Goal: Transaction & Acquisition: Purchase product/service

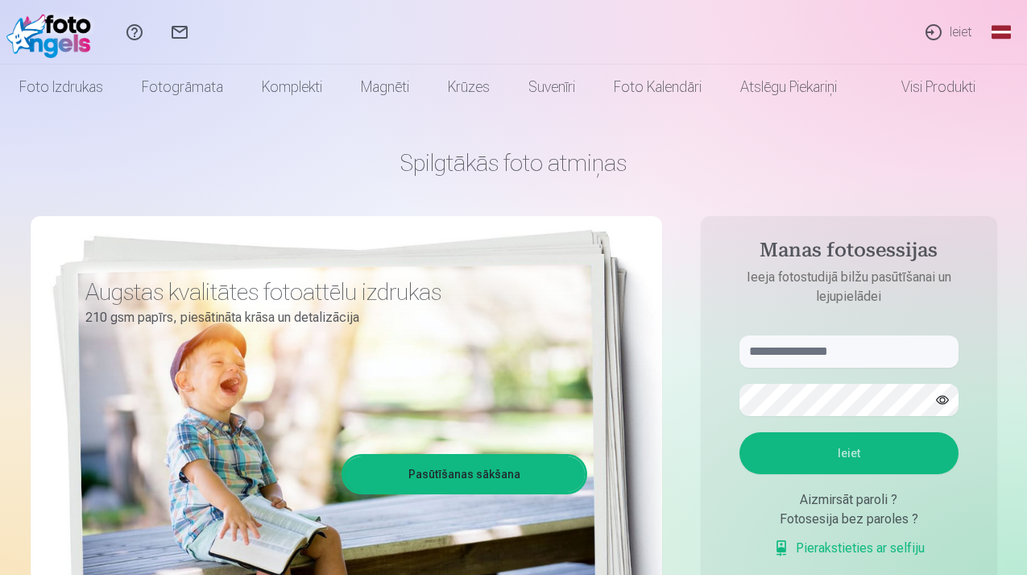
click at [961, 36] on link "Ieiet" at bounding box center [948, 32] width 74 height 64
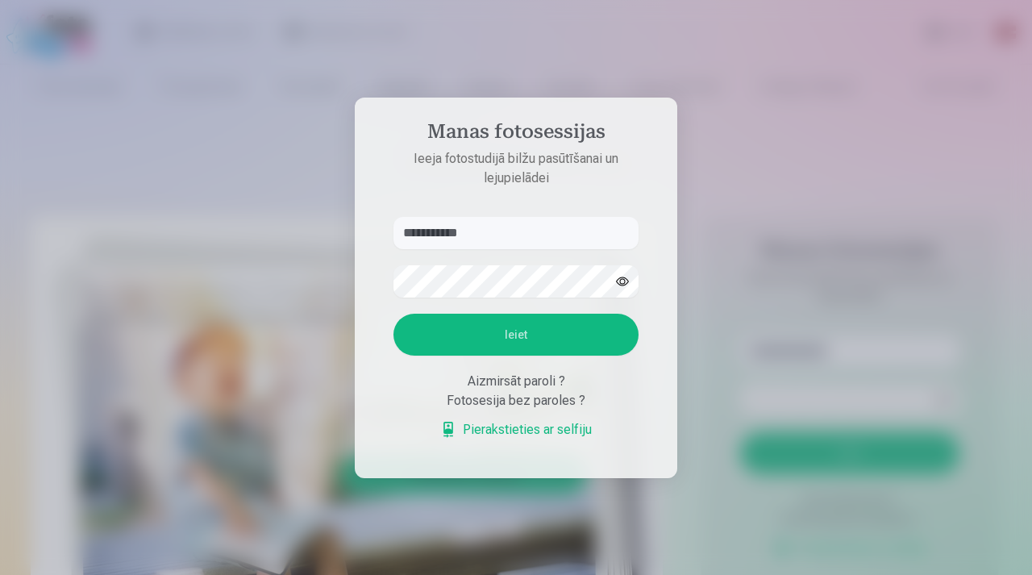
type input "**********"
click at [528, 328] on button "Ieiet" at bounding box center [515, 334] width 245 height 42
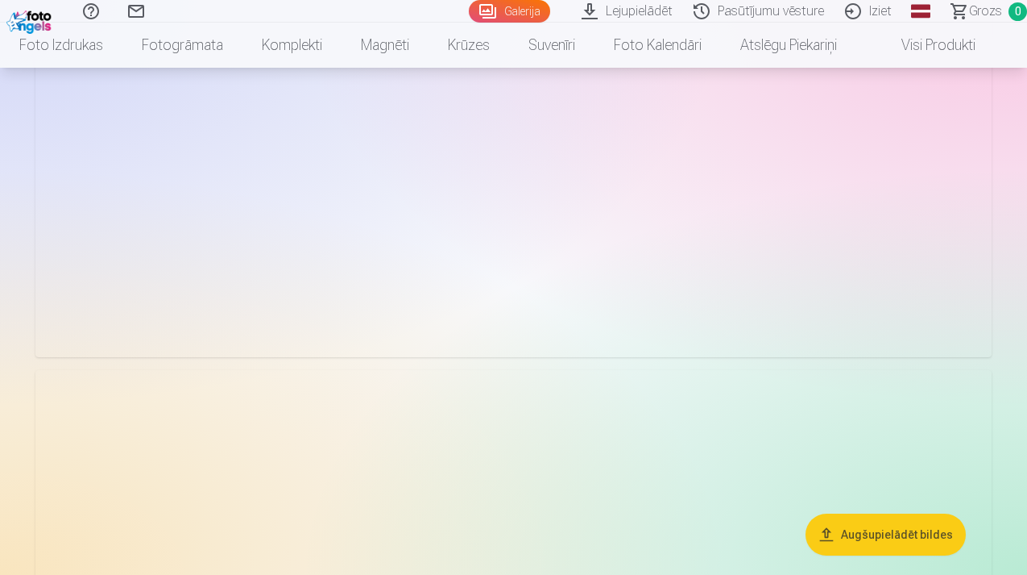
scroll to position [3880, 0]
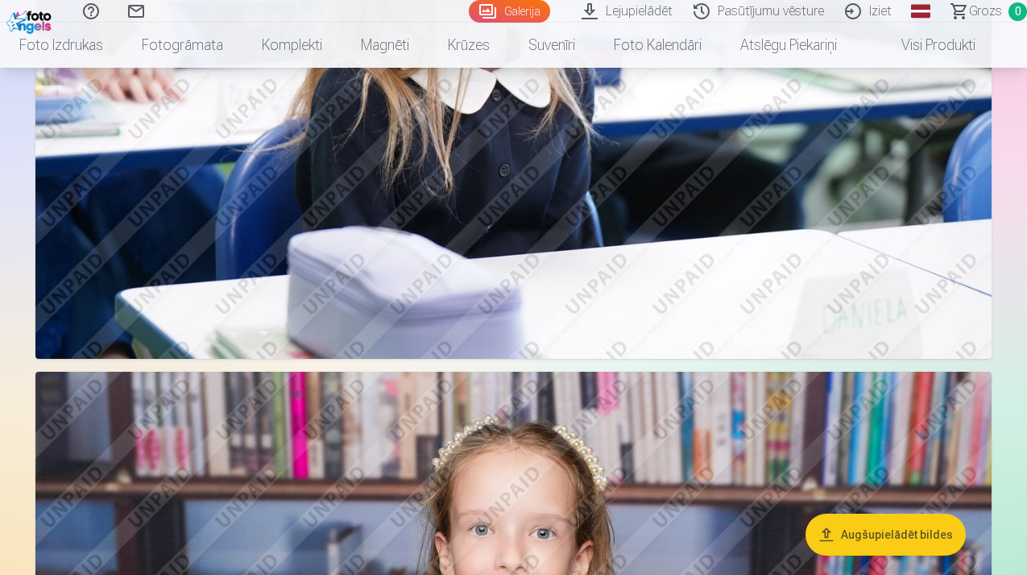
click at [874, 538] on button "Augšupielādēt bildes" at bounding box center [886, 534] width 160 height 42
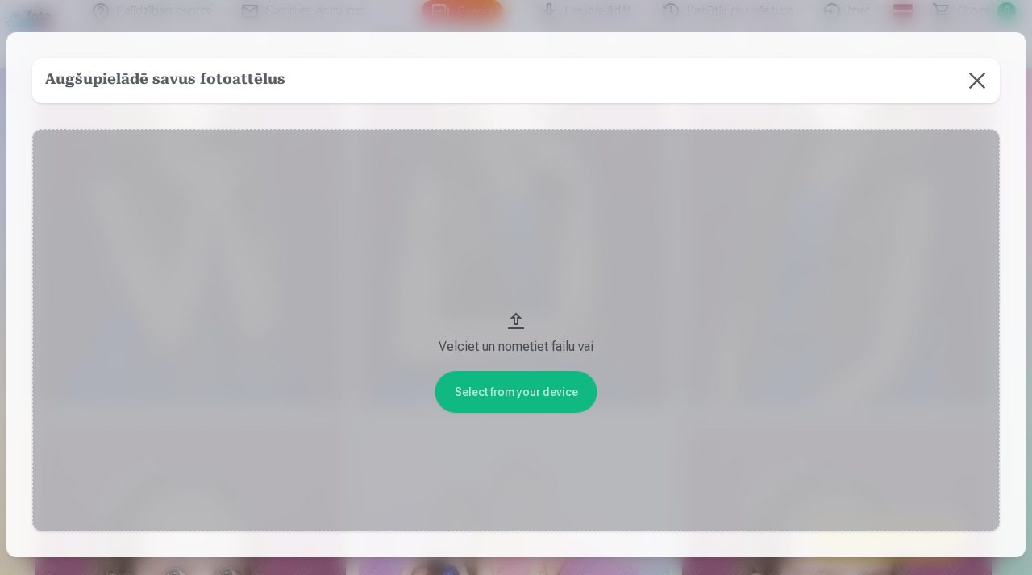
click at [986, 73] on button at bounding box center [976, 80] width 45 height 45
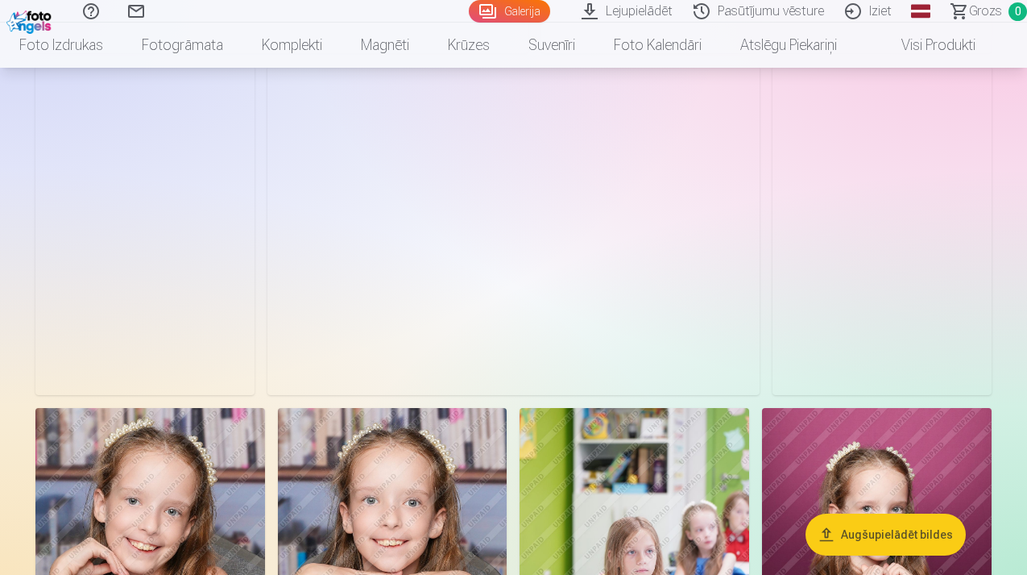
scroll to position [1994, 0]
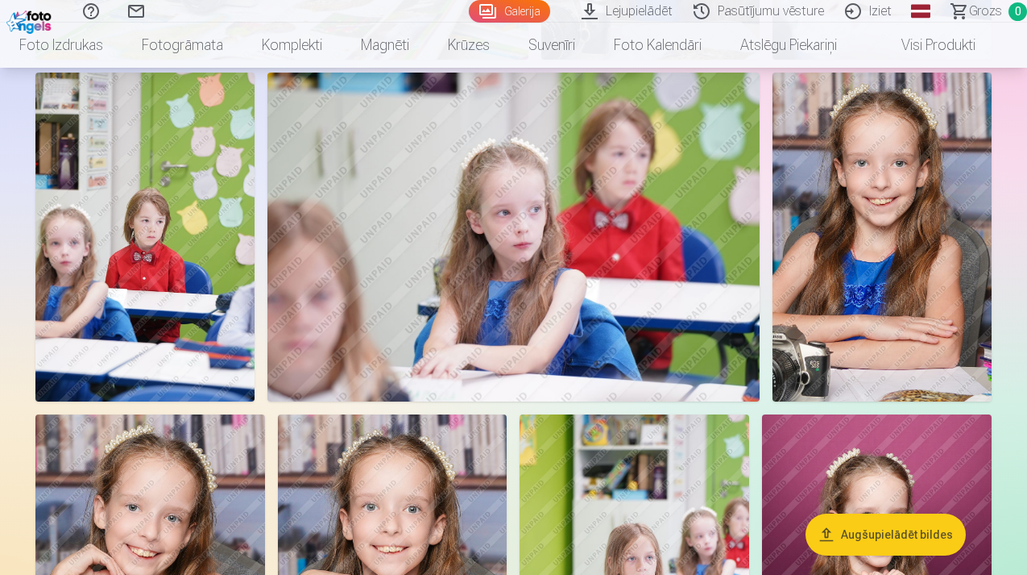
click at [530, 263] on img at bounding box center [514, 237] width 493 height 329
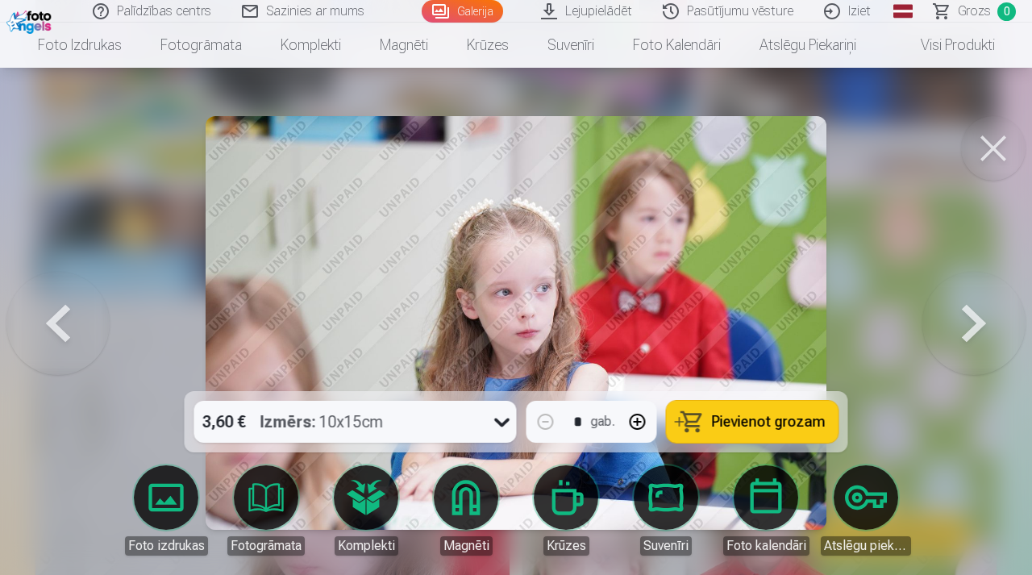
click at [1012, 145] on button at bounding box center [993, 148] width 64 height 64
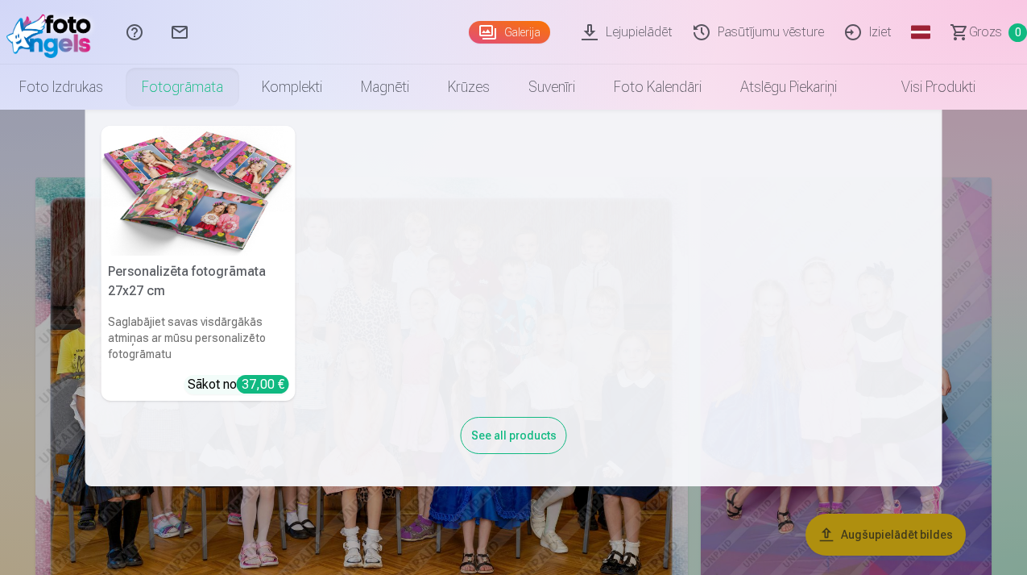
click at [208, 210] on img at bounding box center [199, 191] width 194 height 130
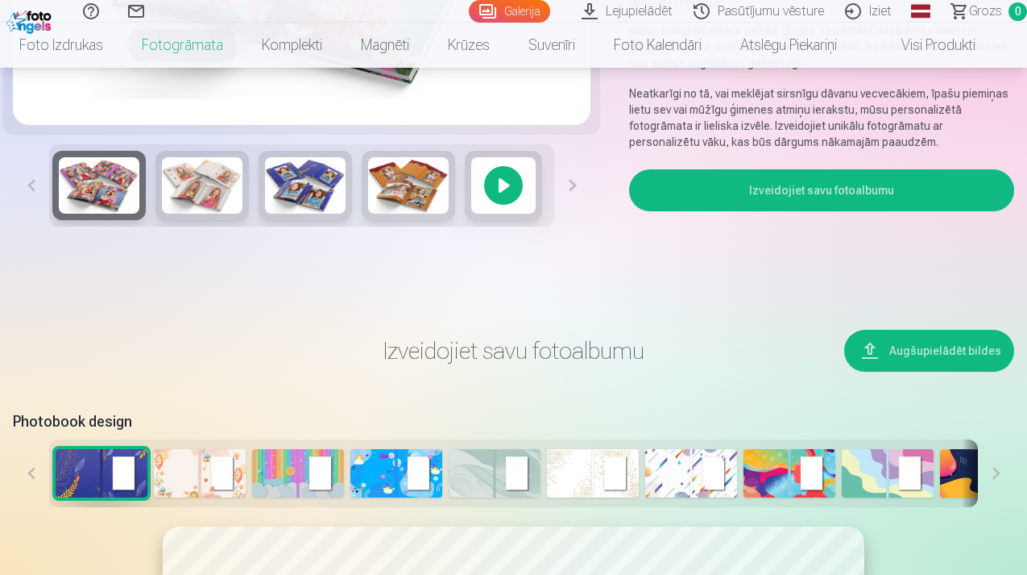
scroll to position [412, 0]
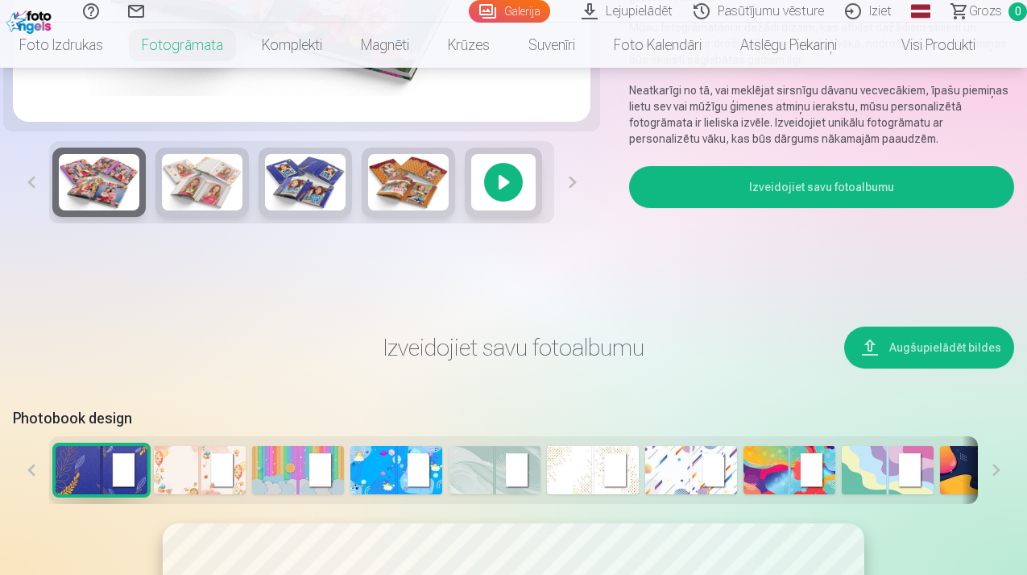
click at [770, 175] on button "Izveidojiet savu fotoalbumu" at bounding box center [821, 187] width 385 height 42
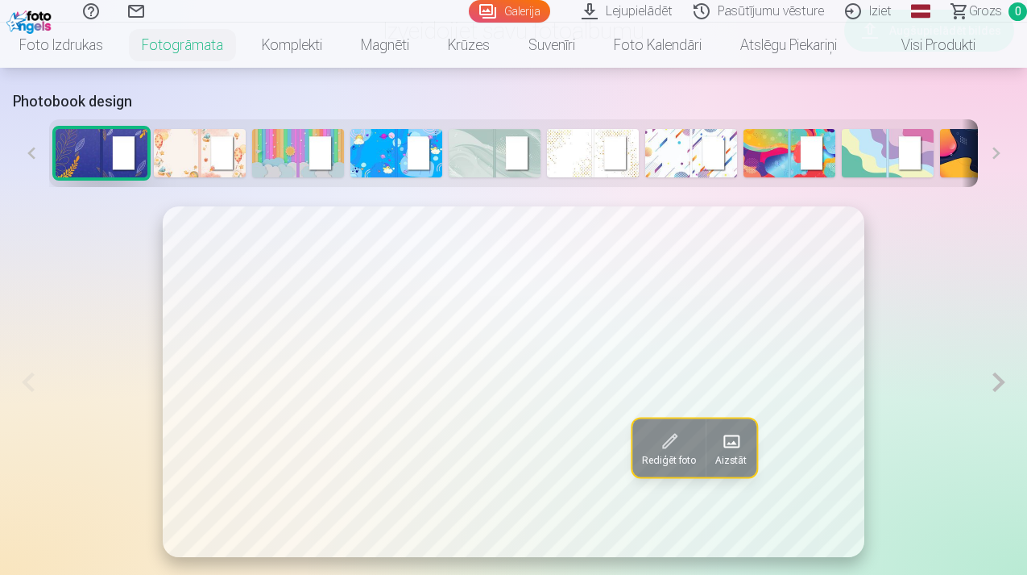
scroll to position [729, 0]
click at [186, 152] on img at bounding box center [200, 152] width 92 height 48
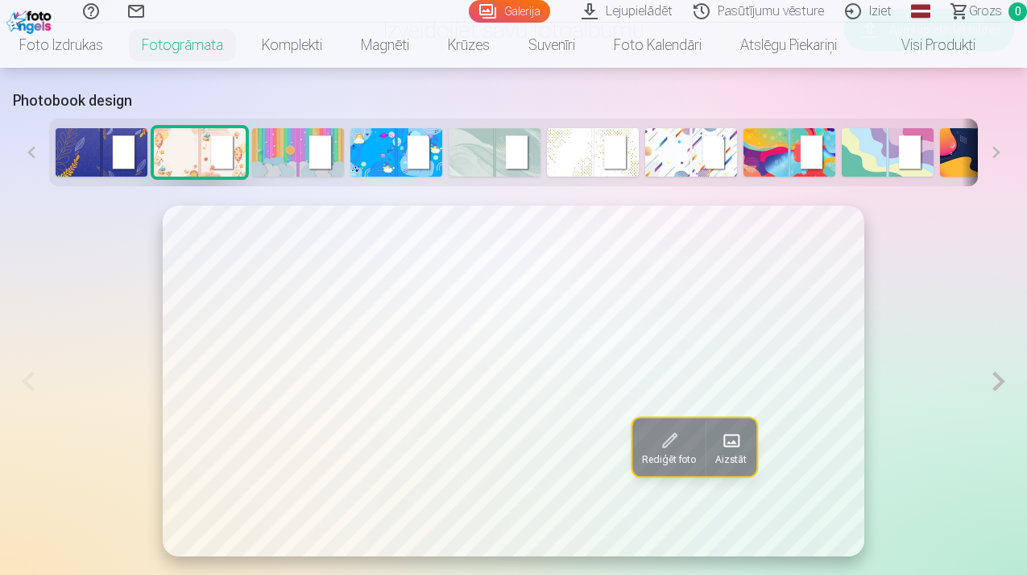
click at [276, 159] on img at bounding box center [298, 152] width 92 height 48
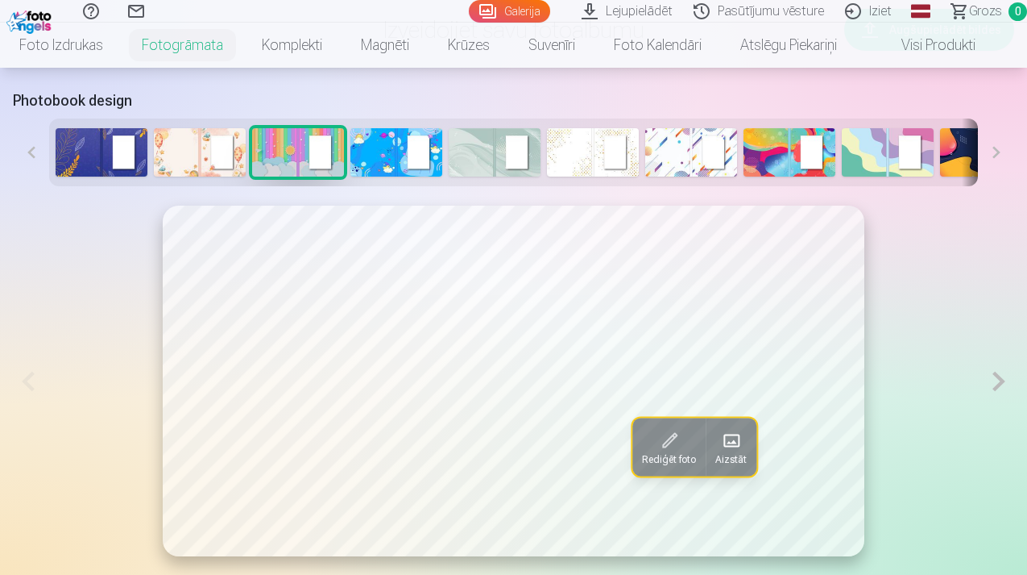
click at [393, 152] on img at bounding box center [397, 152] width 92 height 48
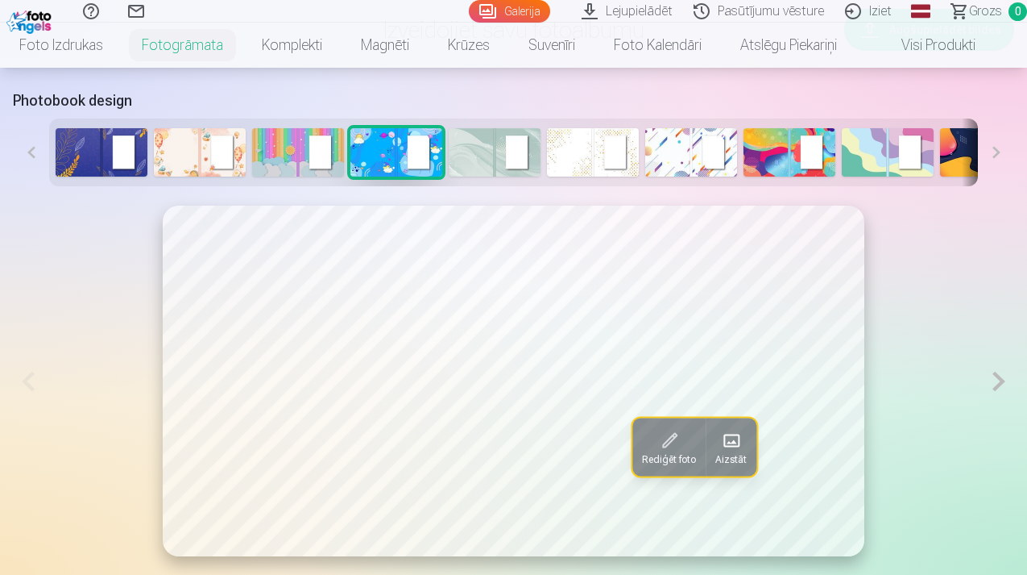
click at [488, 157] on img at bounding box center [495, 152] width 92 height 48
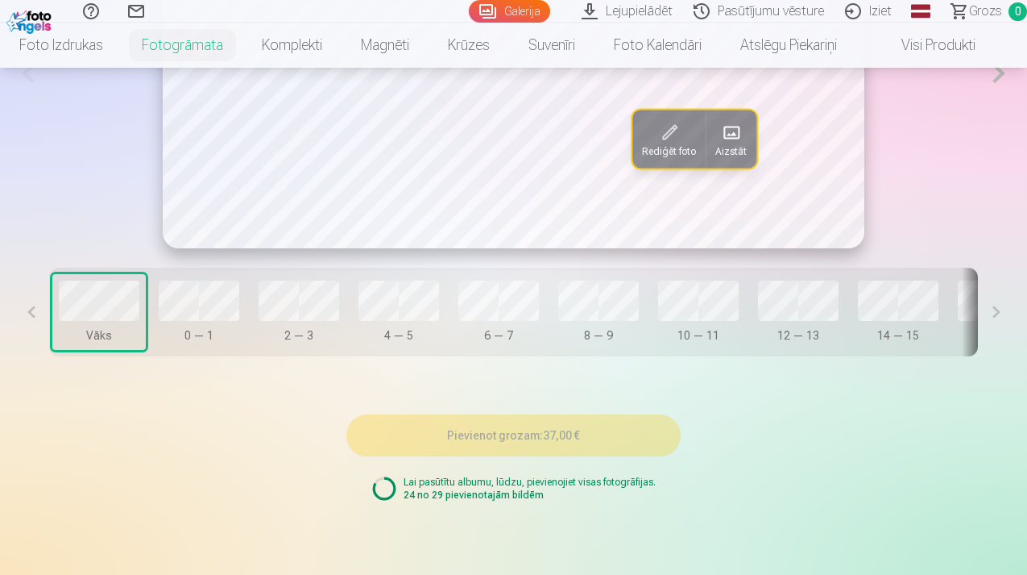
scroll to position [1042, 0]
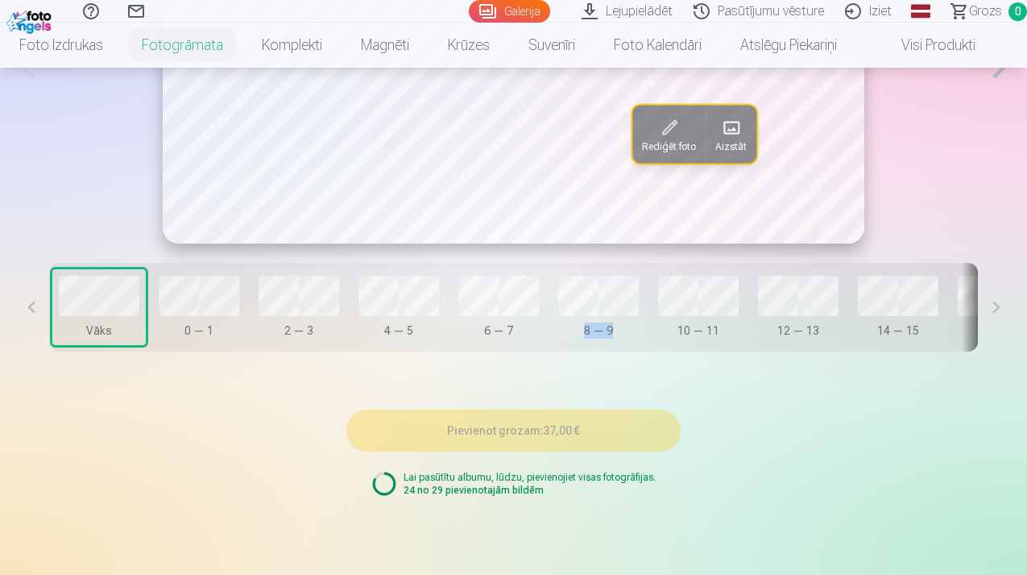
drag, startPoint x: 450, startPoint y: 352, endPoint x: 645, endPoint y: 355, distance: 195.0
click at [645, 351] on div "Vāks 0 — 1 2 — 3 4 — 5 6 — 7 8 — 9 10 — 11 12 — 13 14 — 15 16 — 17 18 — 19 20 —…" at bounding box center [513, 307] width 929 height 89
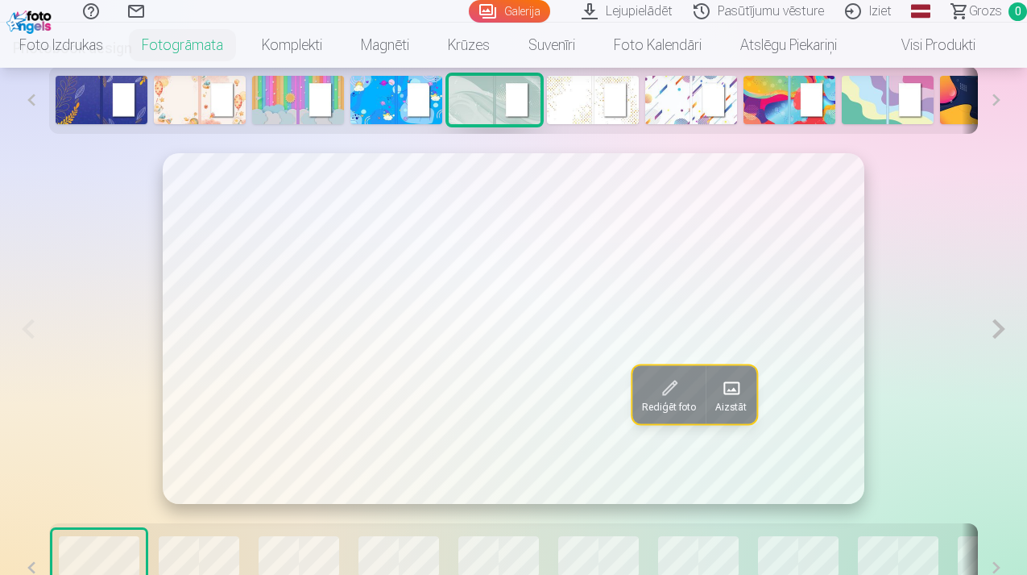
scroll to position [766, 0]
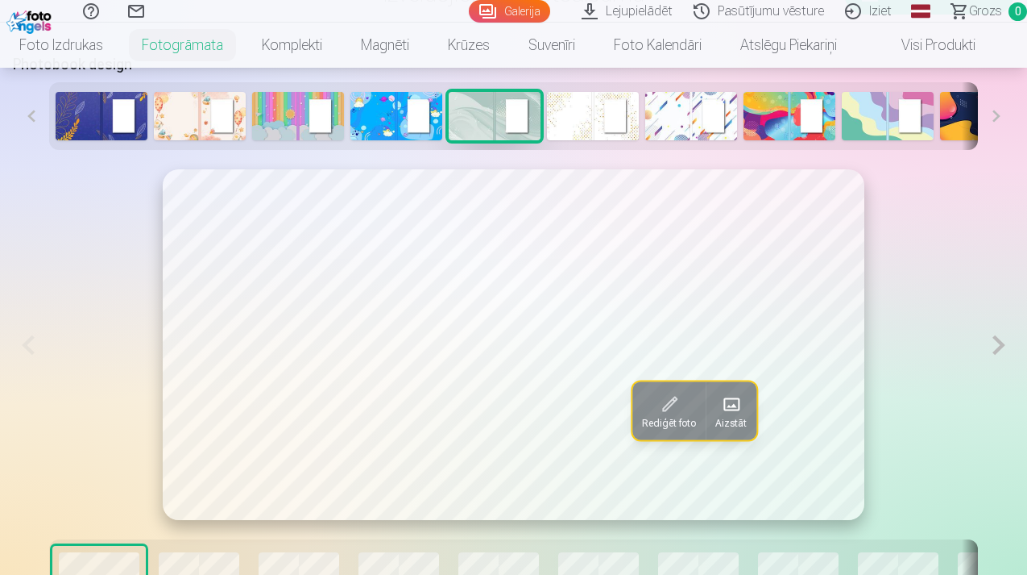
click at [1004, 345] on button at bounding box center [1000, 344] width 30 height 351
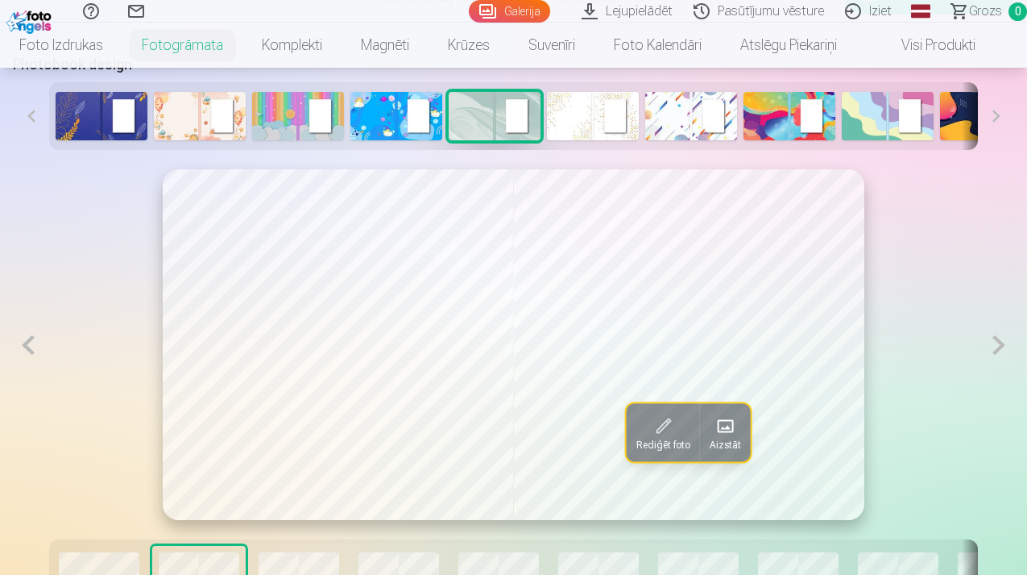
click at [1005, 345] on button at bounding box center [1000, 344] width 30 height 351
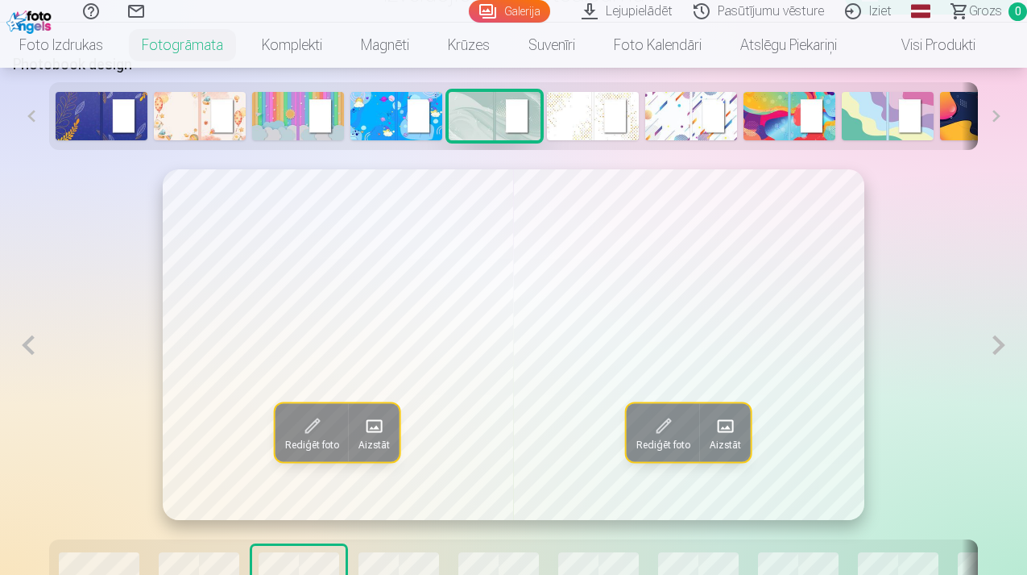
click at [1007, 346] on button at bounding box center [1000, 344] width 30 height 351
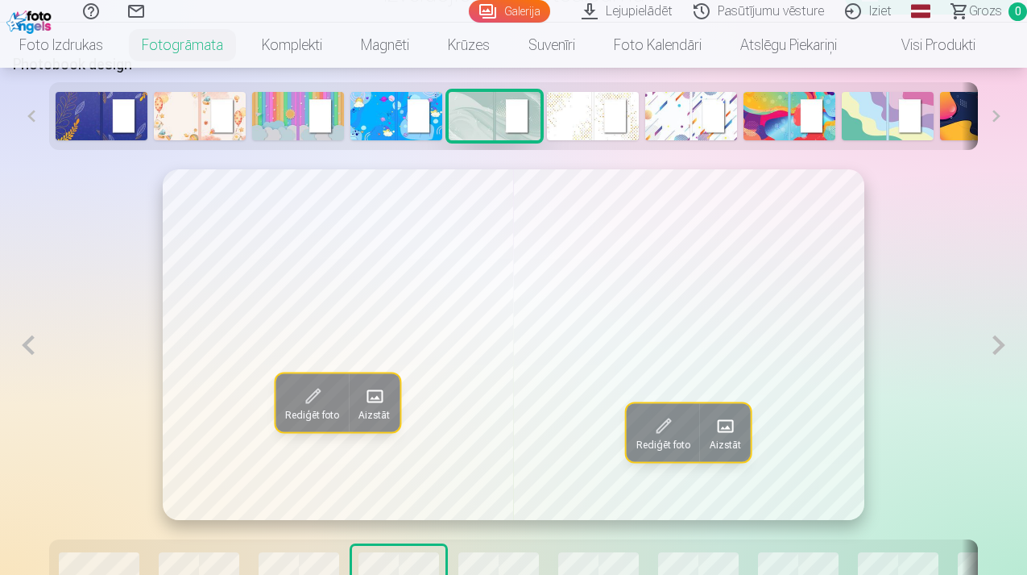
click at [1008, 346] on button at bounding box center [1000, 344] width 30 height 351
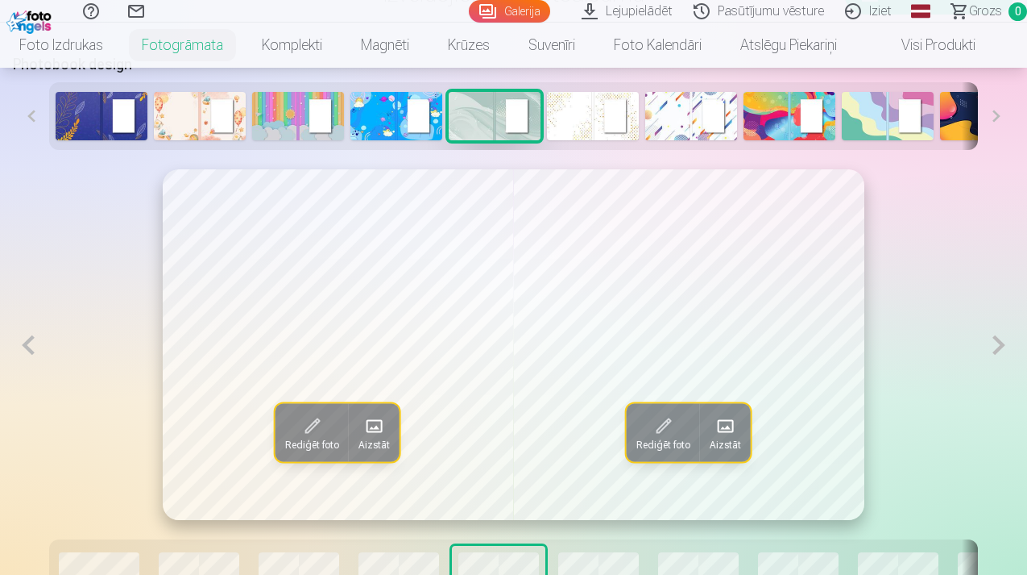
click at [1008, 346] on button at bounding box center [1000, 344] width 30 height 351
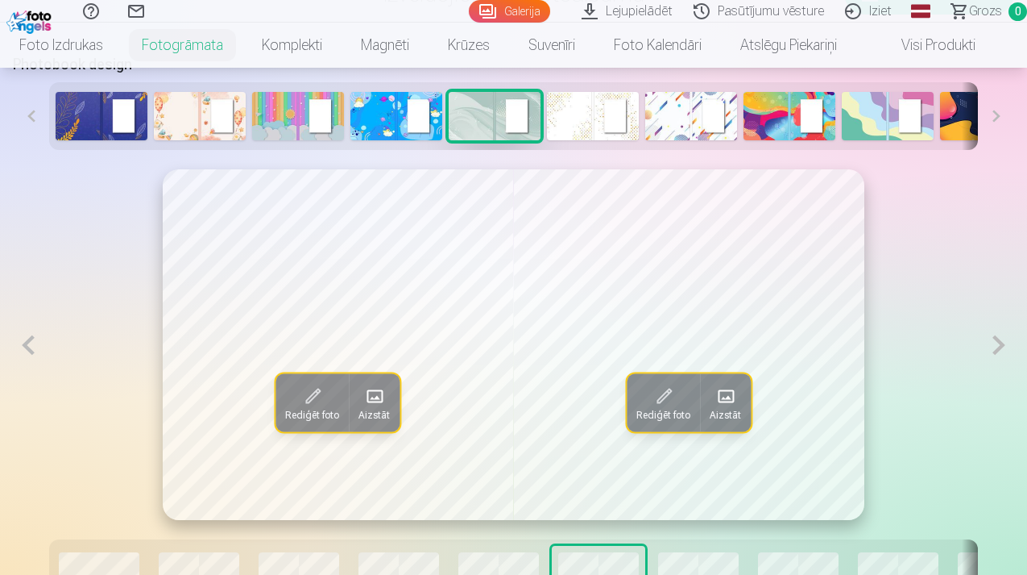
click at [1008, 347] on button at bounding box center [1000, 344] width 30 height 351
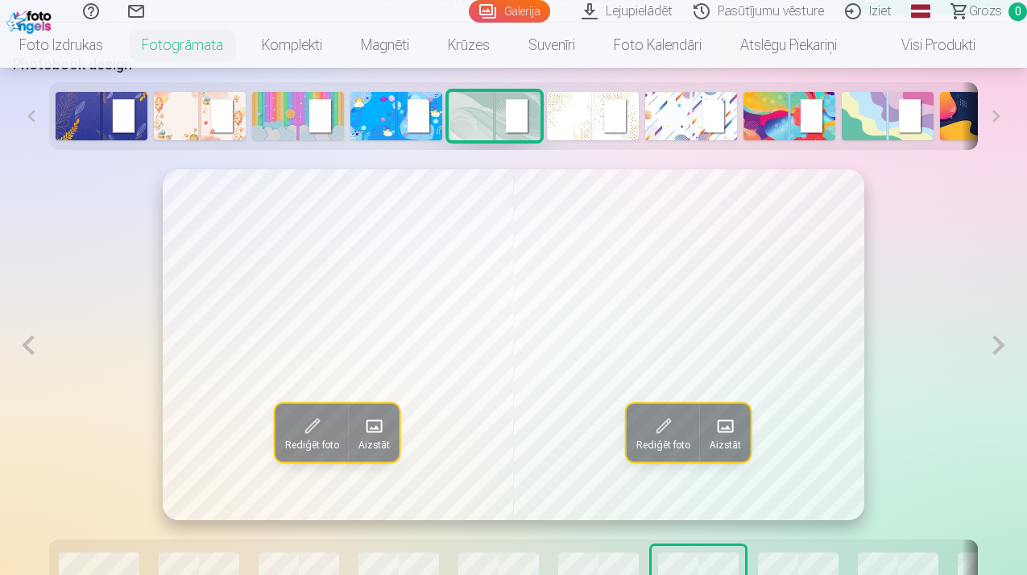
click at [1009, 347] on button at bounding box center [1000, 344] width 30 height 351
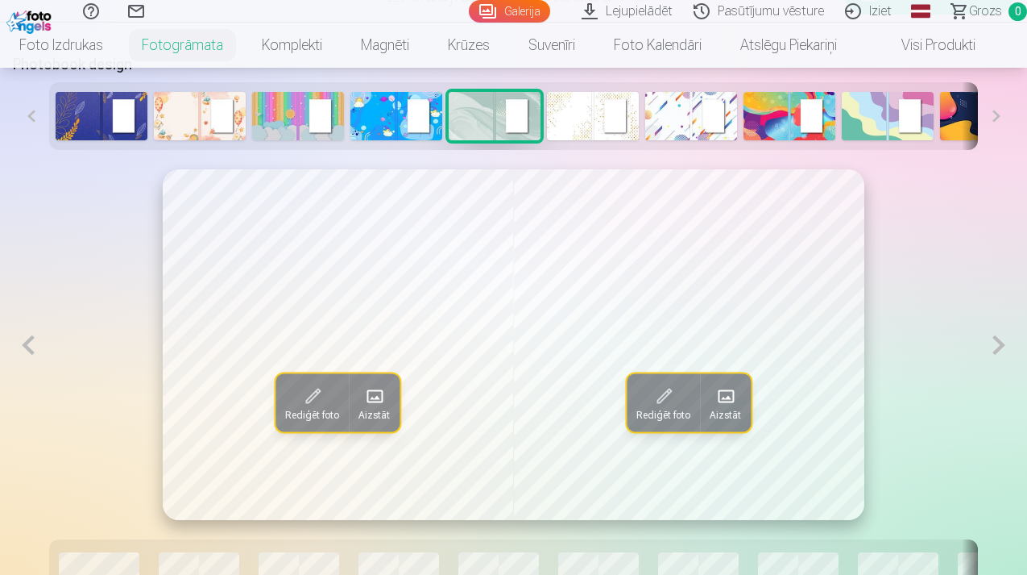
click at [1010, 347] on button at bounding box center [1000, 344] width 30 height 351
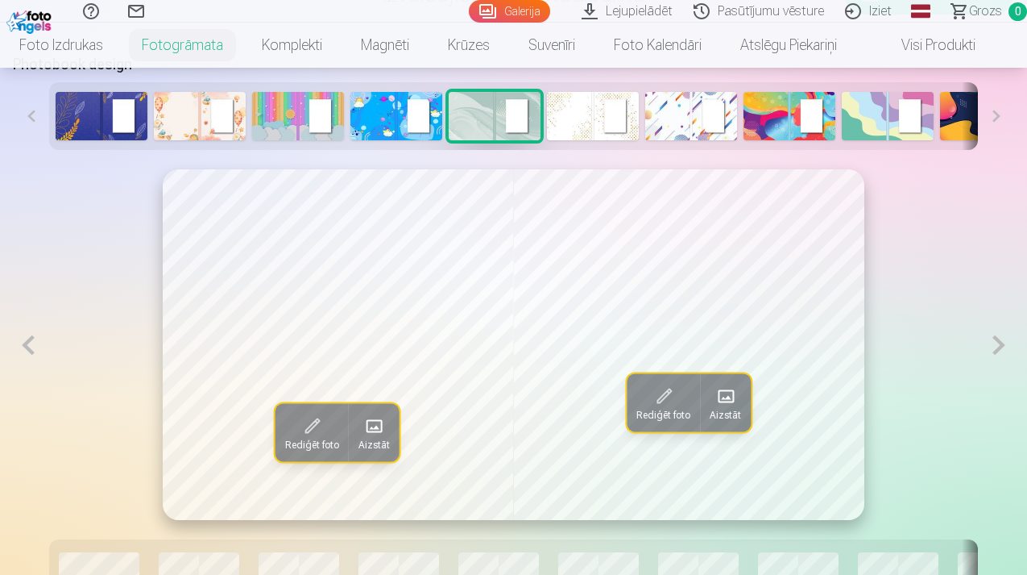
click at [1010, 347] on button at bounding box center [1000, 344] width 30 height 351
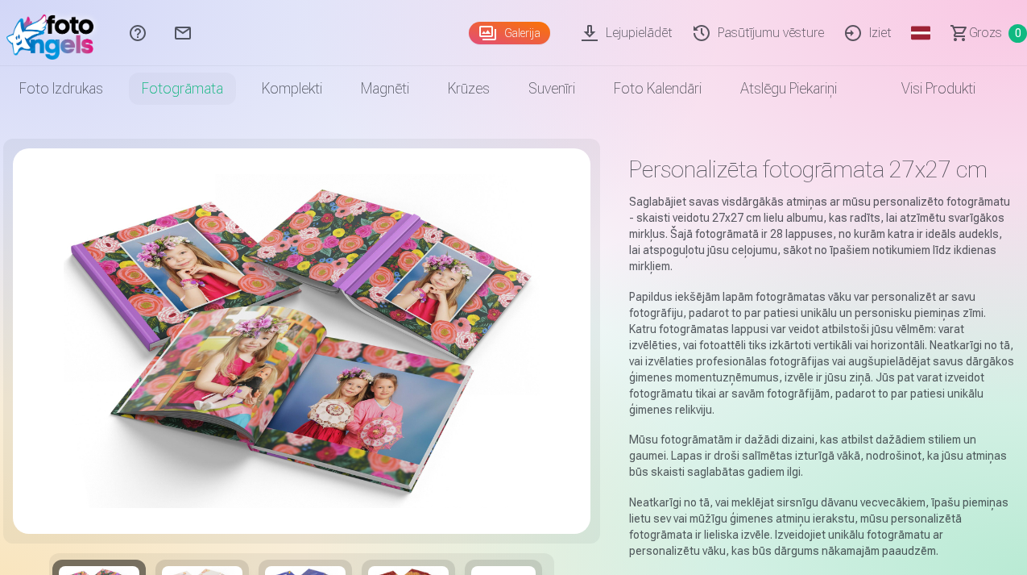
scroll to position [0, 0]
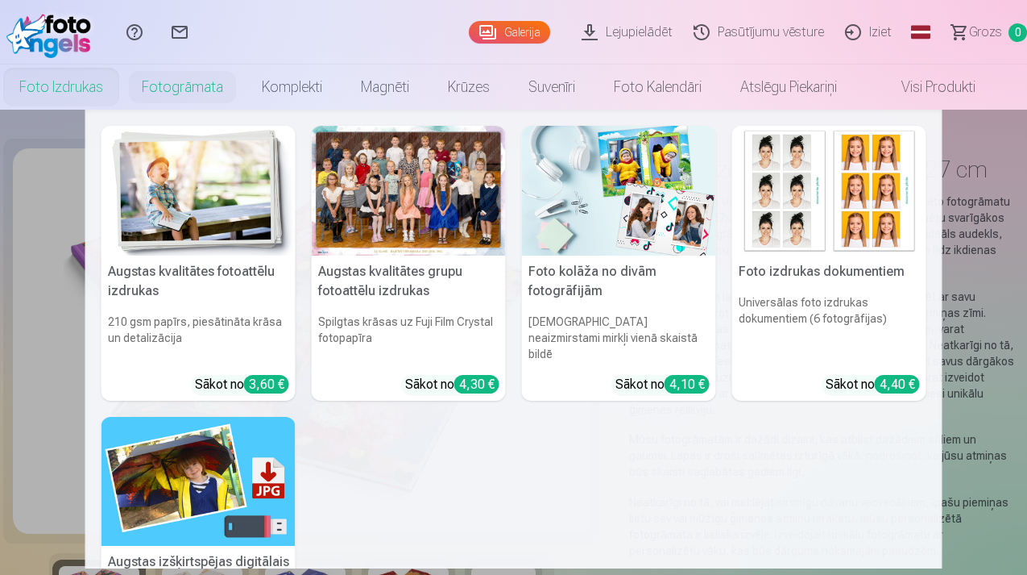
click at [56, 92] on link "Foto izdrukas" at bounding box center [61, 86] width 122 height 45
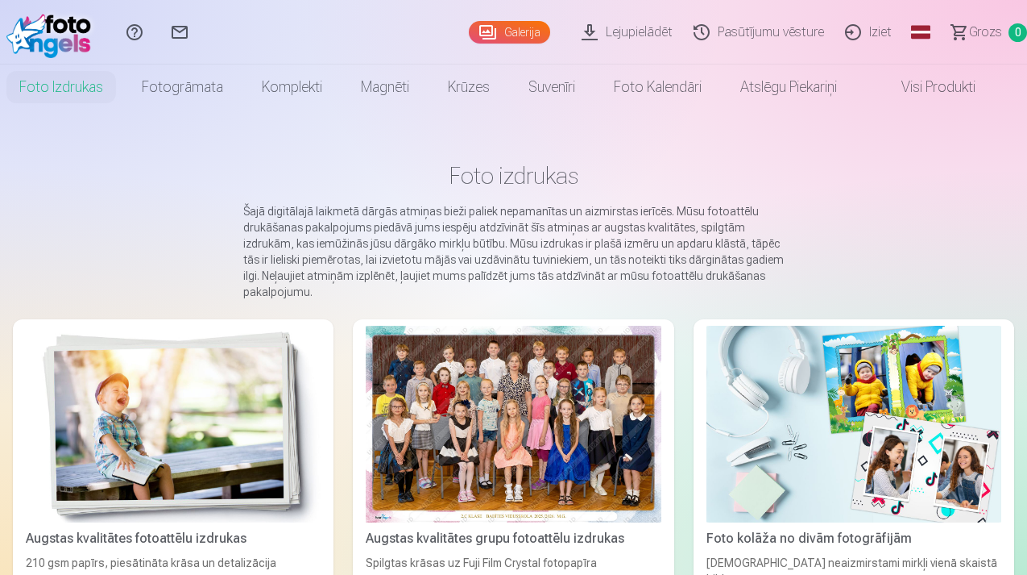
click at [43, 29] on img at bounding box center [52, 32] width 93 height 52
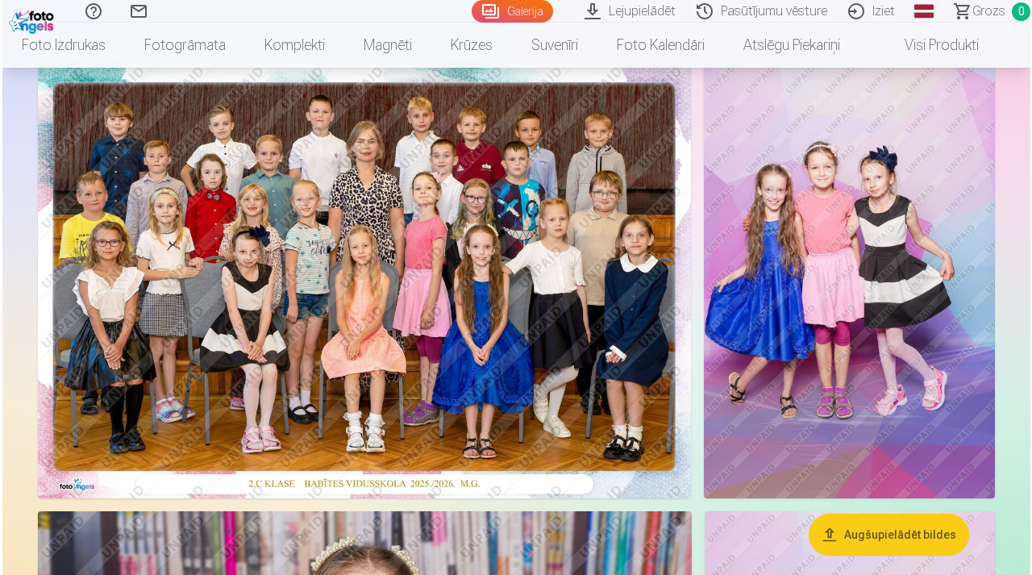
scroll to position [116, 0]
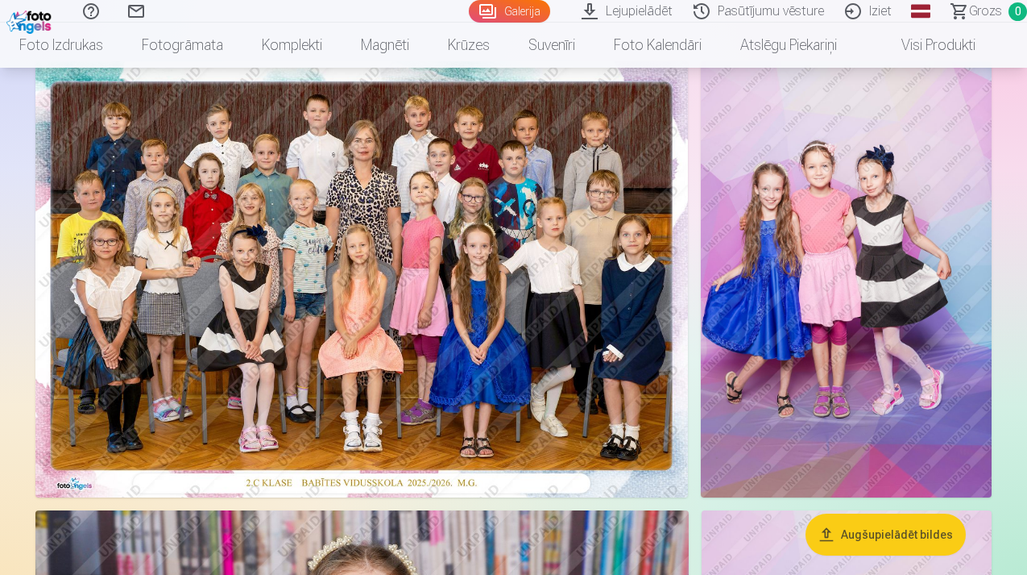
click at [776, 255] on img at bounding box center [846, 279] width 291 height 436
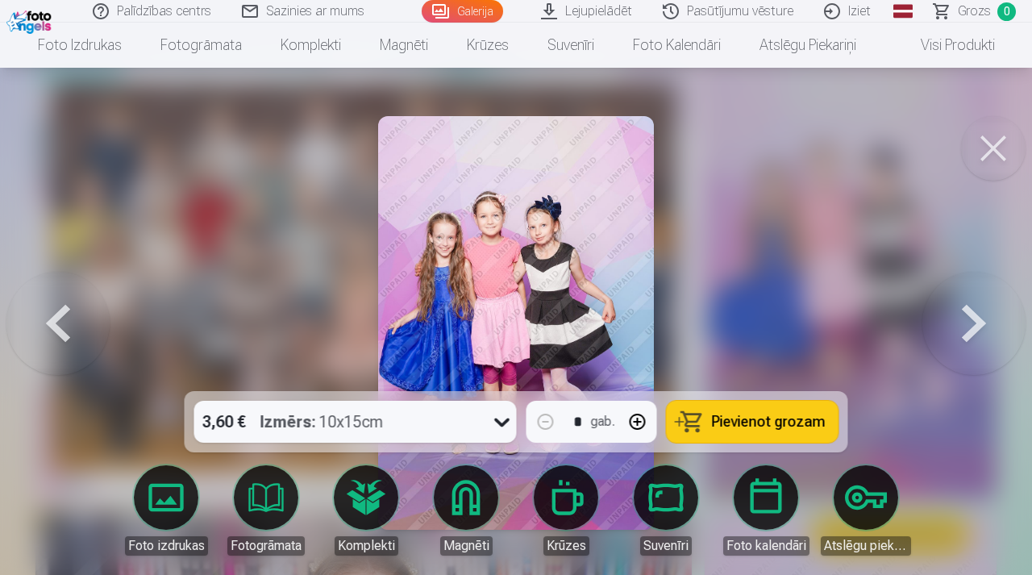
click at [60, 322] on button at bounding box center [57, 323] width 103 height 104
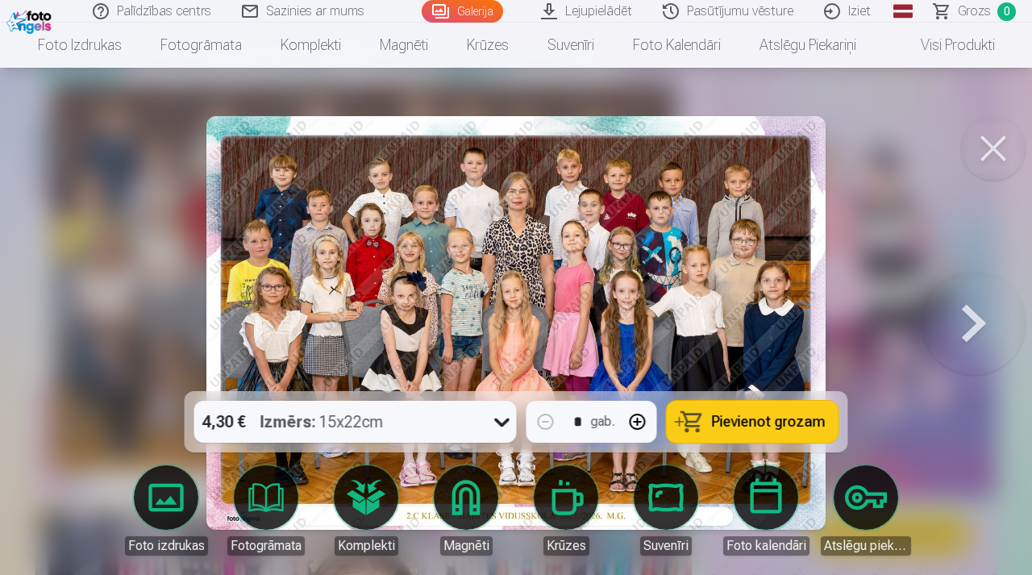
click at [610, 273] on img at bounding box center [516, 322] width 620 height 413
